Goal: Find specific page/section: Find specific page/section

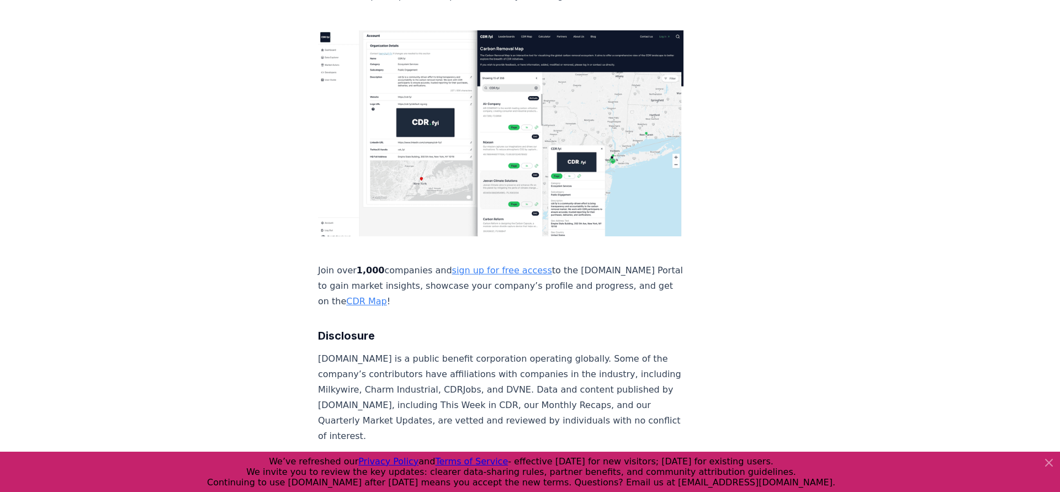
scroll to position [4012, 0]
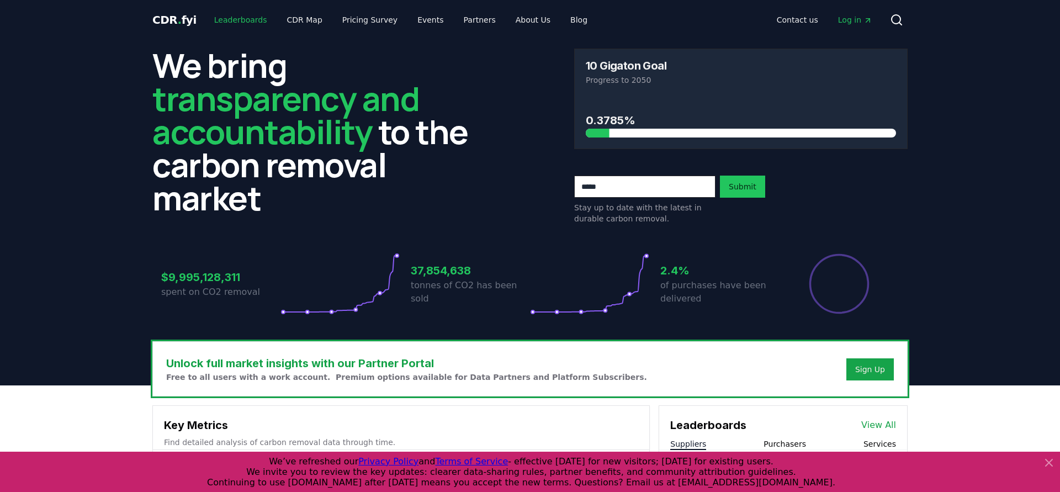
click at [248, 21] on link "Leaderboards" at bounding box center [240, 20] width 71 height 20
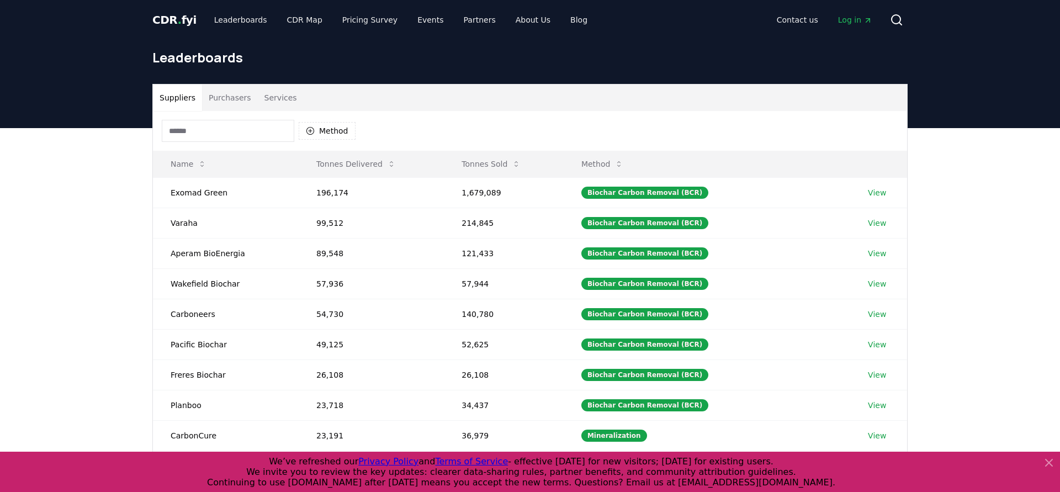
click at [236, 102] on button "Purchasers" at bounding box center [230, 97] width 56 height 26
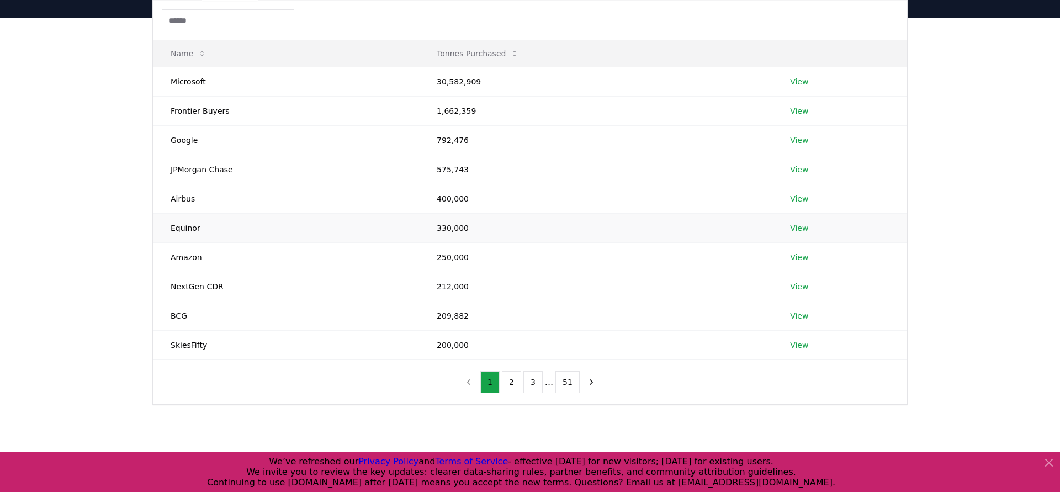
scroll to position [112, 0]
click at [514, 384] on button "2" at bounding box center [511, 380] width 19 height 22
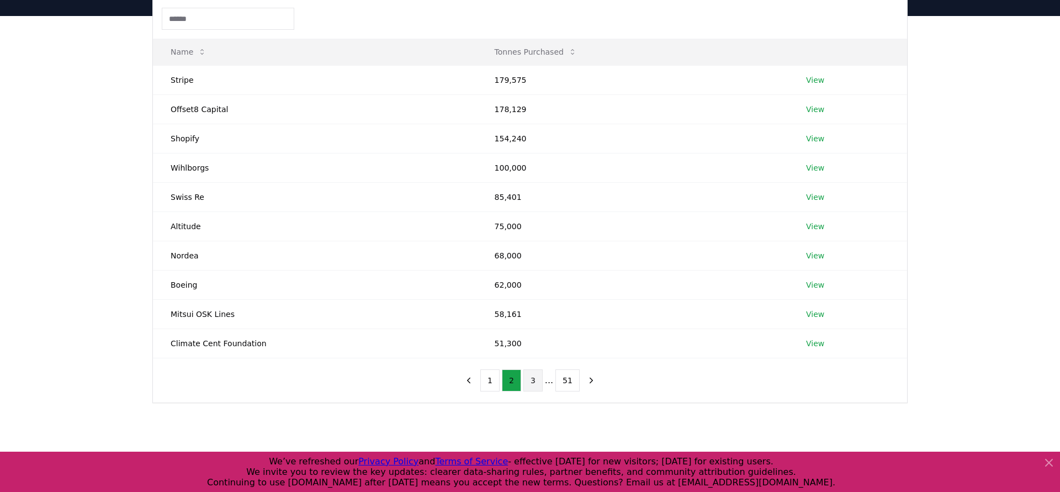
click at [538, 380] on button "3" at bounding box center [532, 380] width 19 height 22
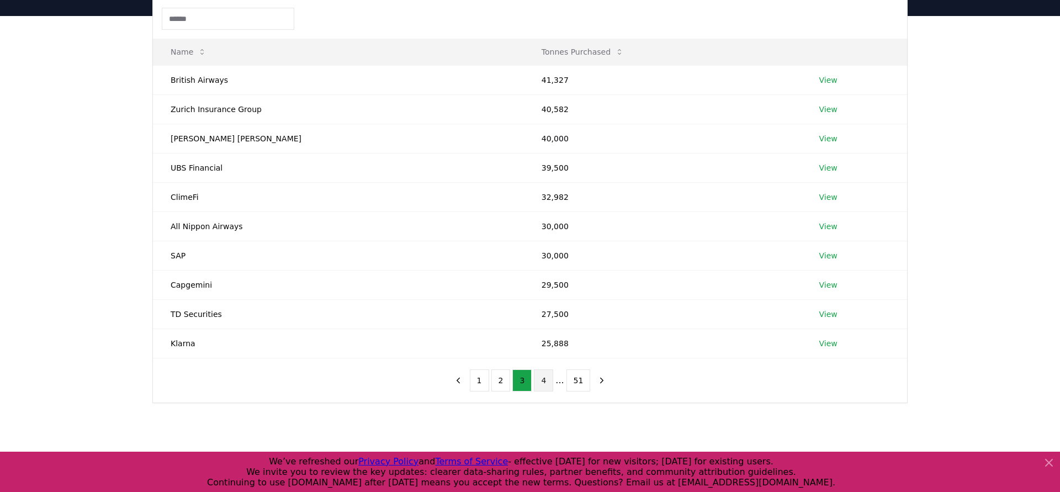
click at [550, 378] on button "4" at bounding box center [543, 380] width 19 height 22
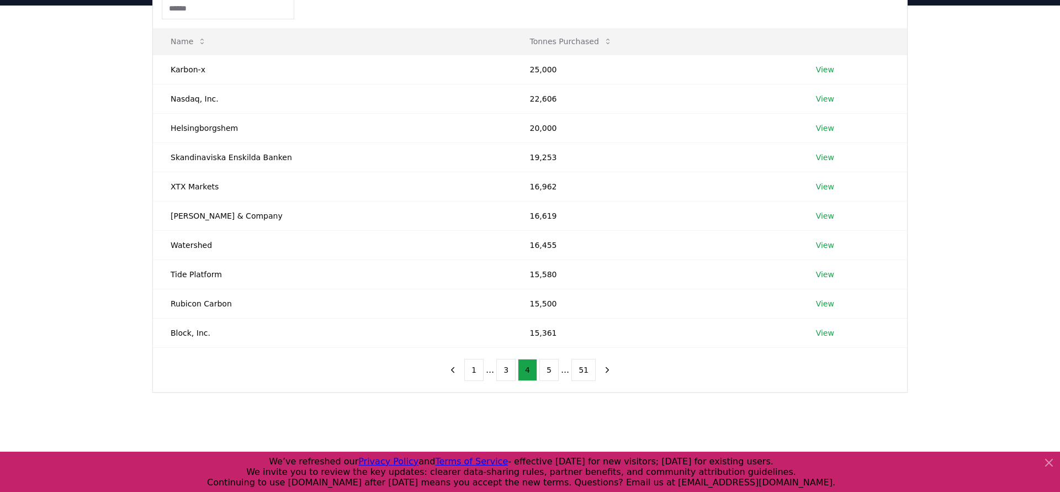
scroll to position [125, 0]
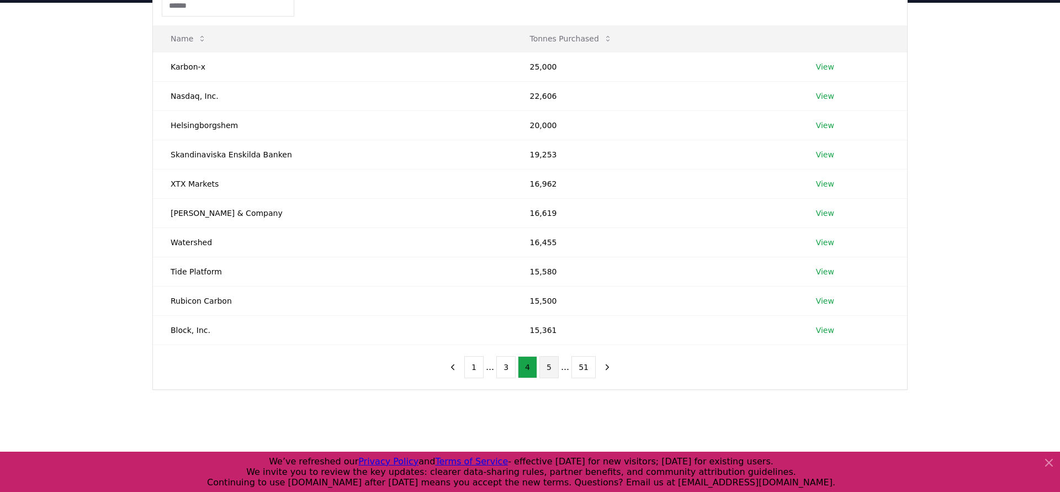
click at [550, 361] on button "5" at bounding box center [548, 367] width 19 height 22
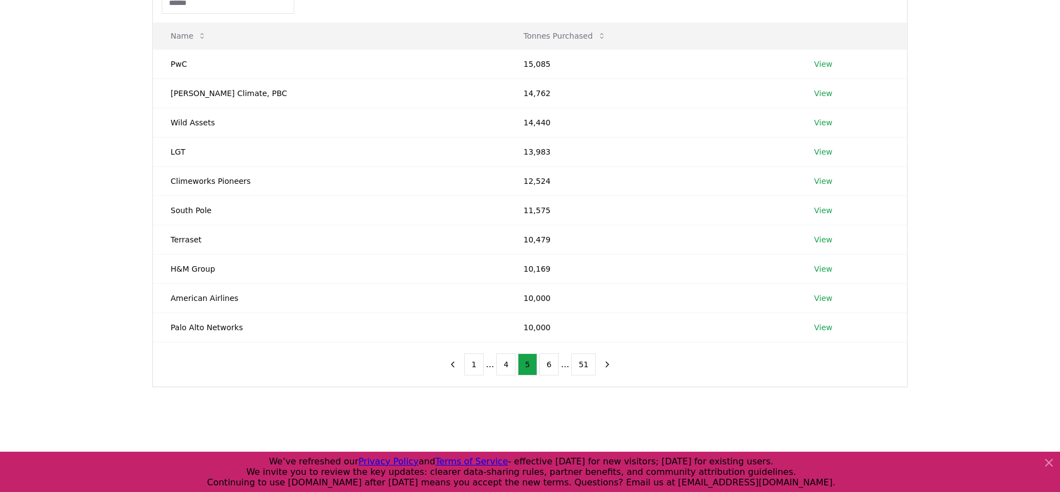
scroll to position [129, 0]
